Goal: Navigation & Orientation: Find specific page/section

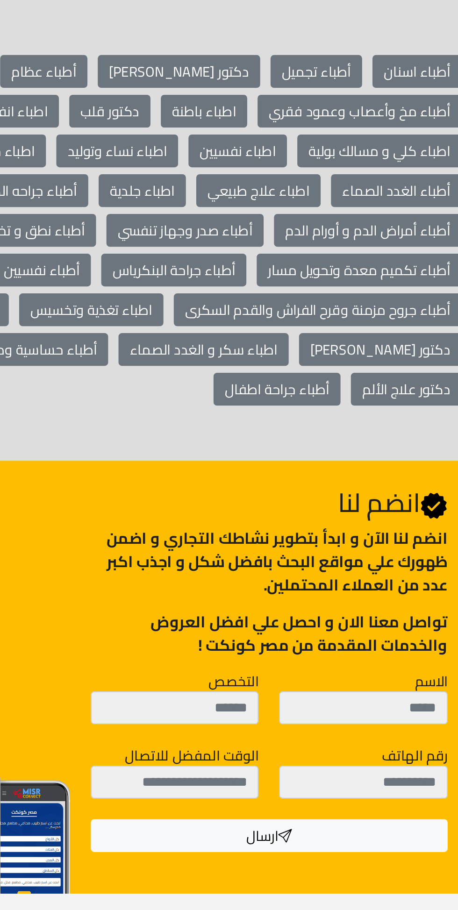
scroll to position [1789, 0]
